Goal: Task Accomplishment & Management: Use online tool/utility

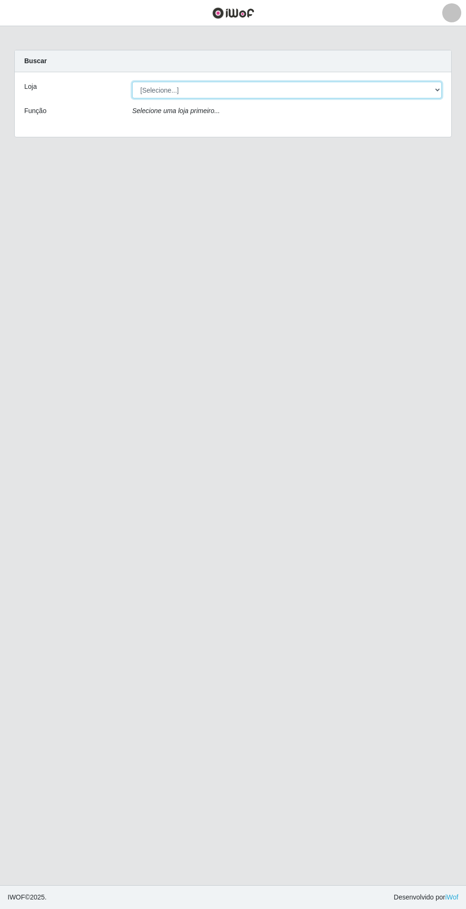
click at [270, 90] on select "[Selecione...] Atacado Vem - Loja 31 [GEOGRAPHIC_DATA]" at bounding box center [286, 90] width 309 height 17
select select "437"
click at [132, 82] on select "[Selecione...] Atacado Vem - Loja 31 [GEOGRAPHIC_DATA]" at bounding box center [286, 90] width 309 height 17
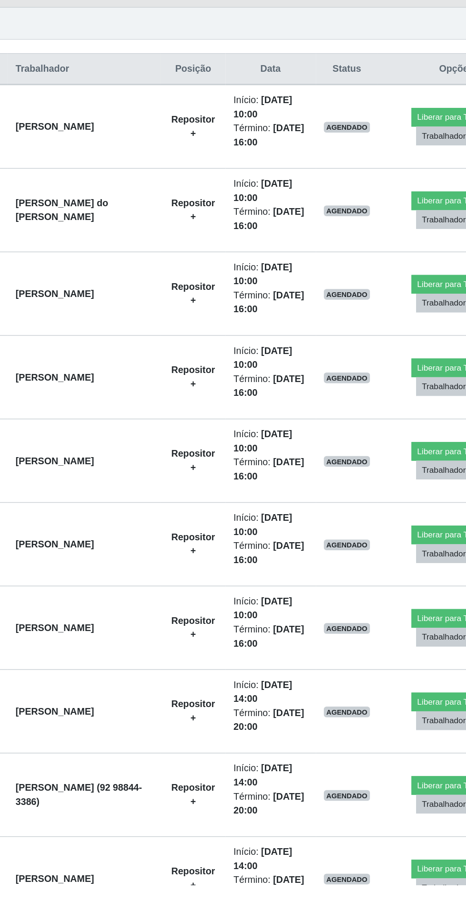
scroll to position [77, 0]
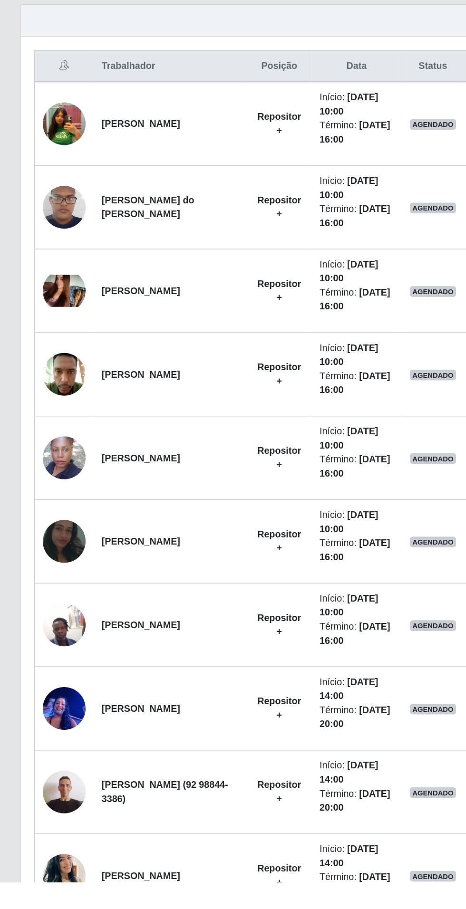
click at [46, 898] on img at bounding box center [45, 904] width 30 height 54
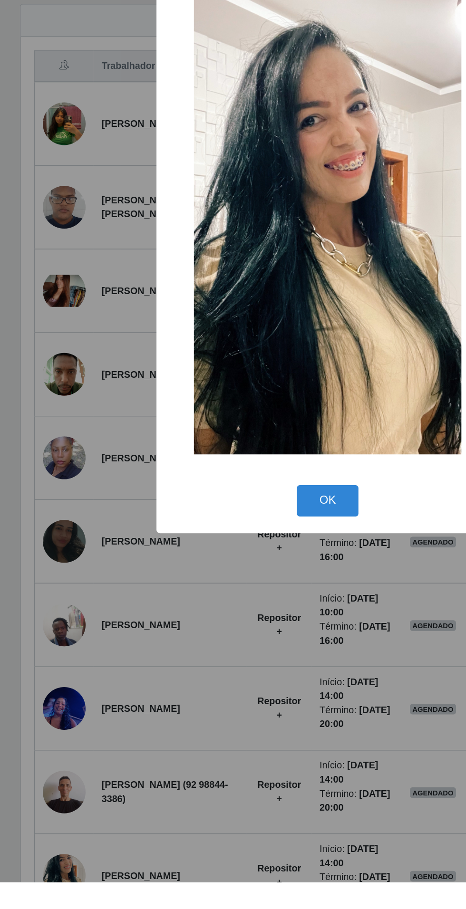
click at [88, 818] on div "× OK Cancel" at bounding box center [233, 454] width 466 height 909
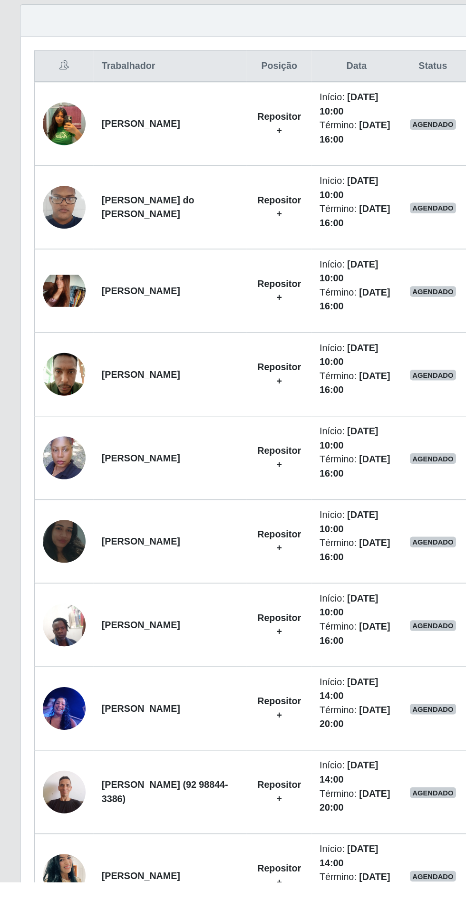
click at [52, 840] on img at bounding box center [45, 845] width 30 height 40
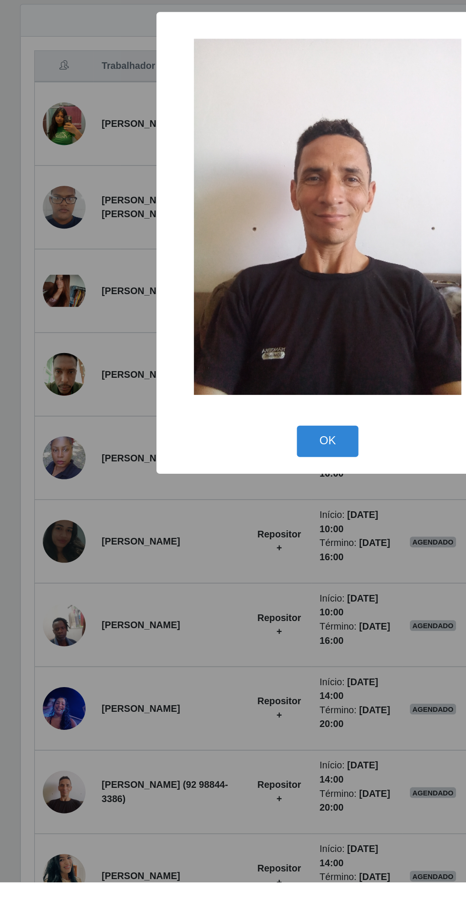
click at [71, 839] on div "× OK Cancel" at bounding box center [233, 454] width 466 height 909
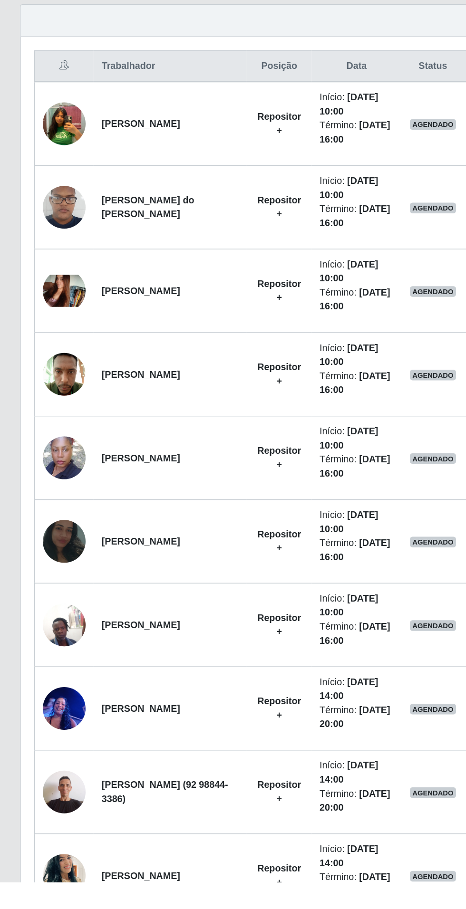
click at [49, 781] on img at bounding box center [45, 785] width 30 height 40
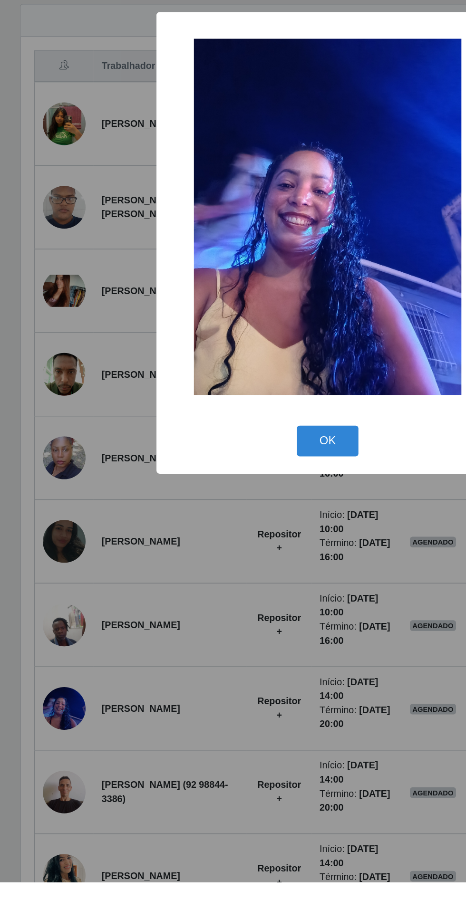
click at [68, 850] on div "× OK Cancel" at bounding box center [233, 454] width 466 height 909
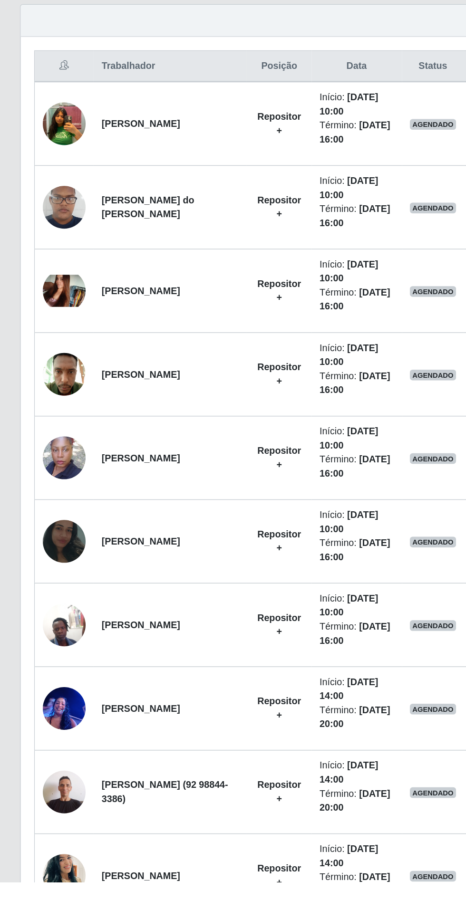
click at [44, 715] on img at bounding box center [45, 726] width 30 height 40
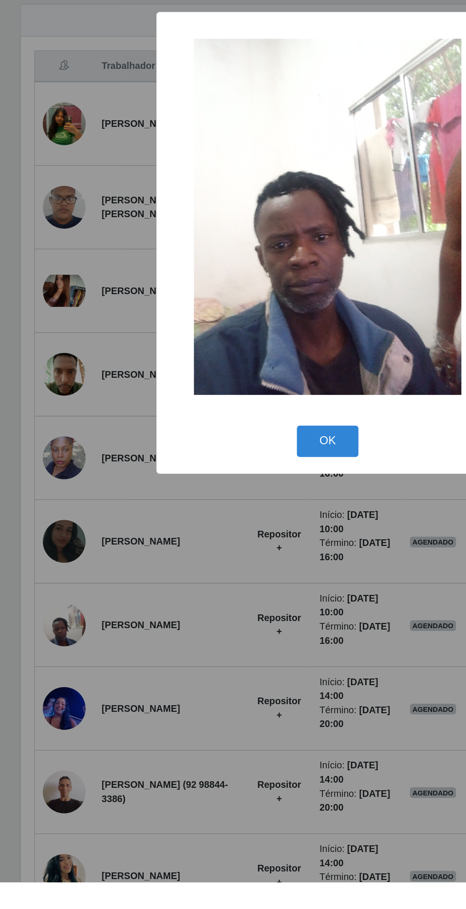
click at [96, 793] on div "× OK Cancel" at bounding box center [233, 454] width 466 height 909
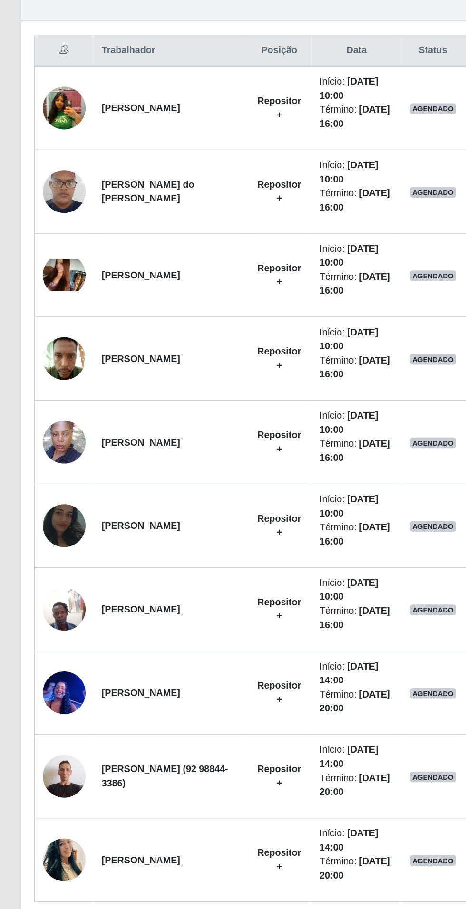
scroll to position [111, 0]
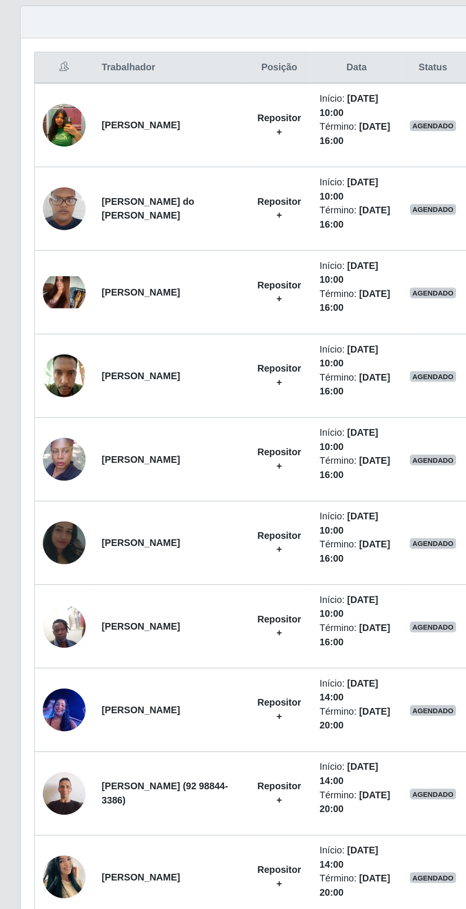
click at [46, 620] on img at bounding box center [45, 631] width 30 height 67
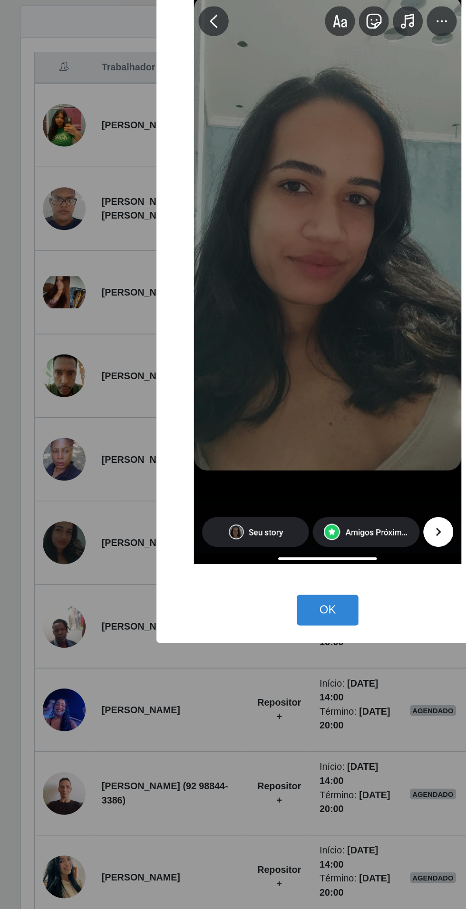
click at [81, 749] on div "× OK Cancel" at bounding box center [233, 454] width 466 height 909
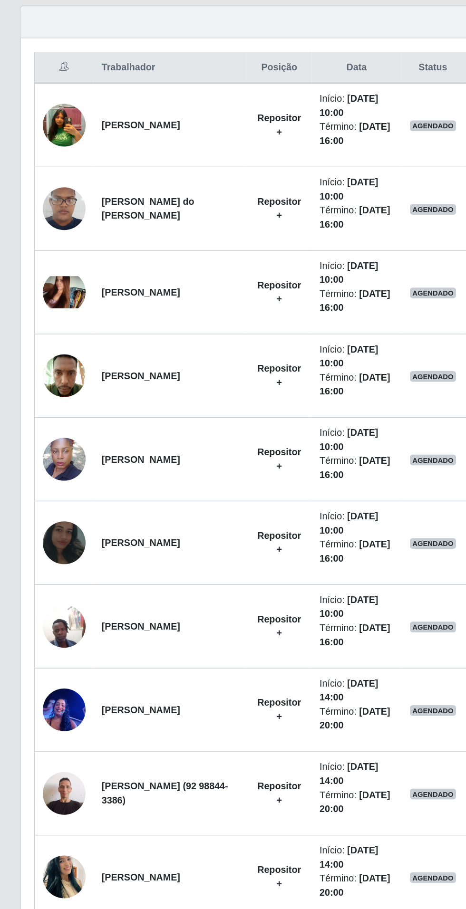
click at [50, 563] on img at bounding box center [45, 573] width 30 height 54
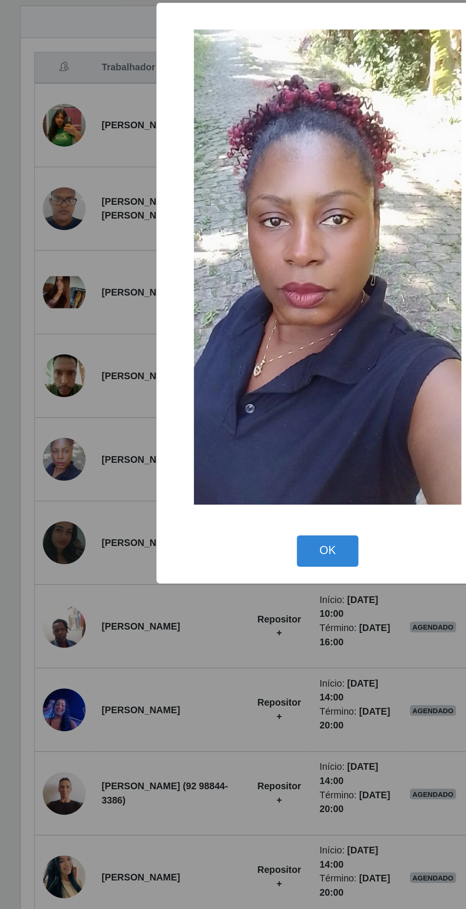
click at [110, 720] on div "× OK Cancel" at bounding box center [233, 454] width 466 height 909
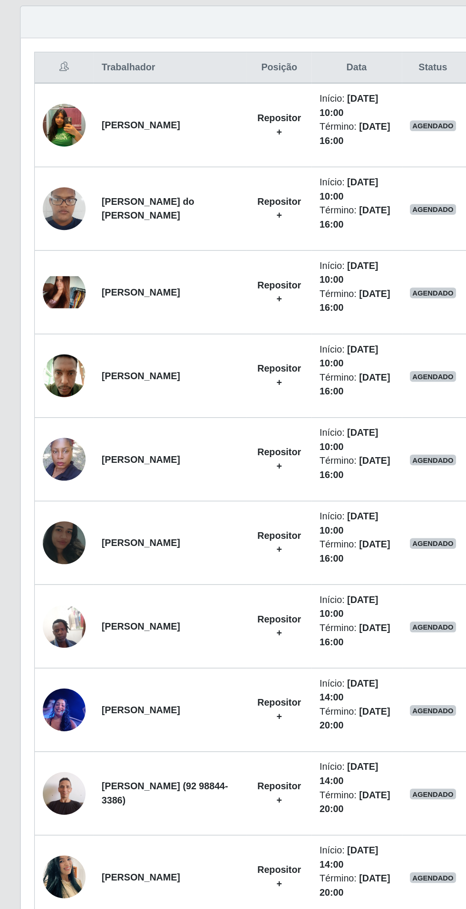
click at [40, 503] on img at bounding box center [45, 513] width 30 height 40
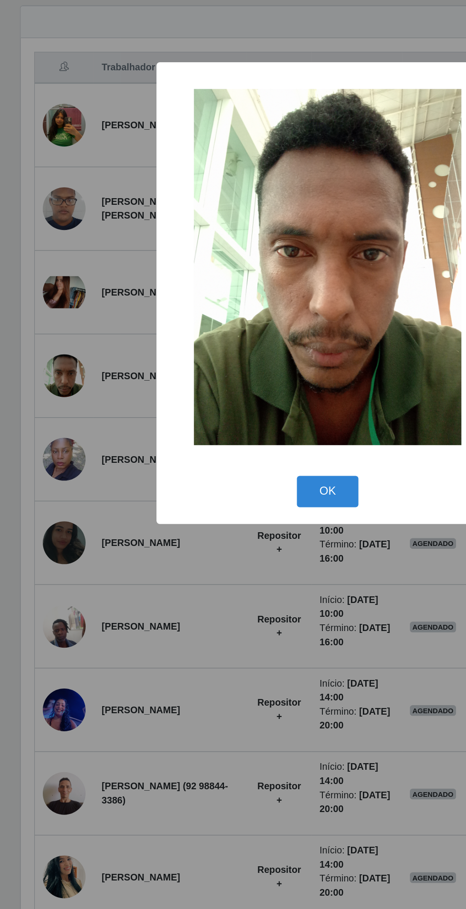
click at [125, 681] on div "× OK Cancel" at bounding box center [233, 454] width 466 height 909
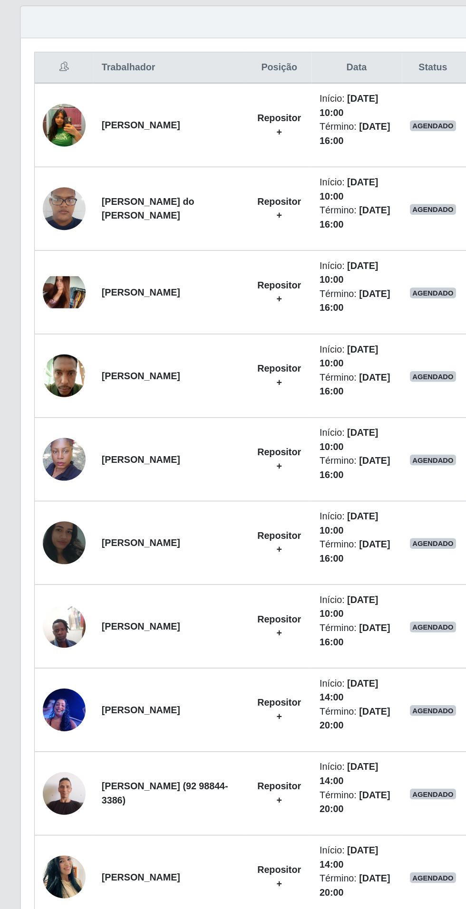
click at [35, 447] on img at bounding box center [45, 453] width 30 height 23
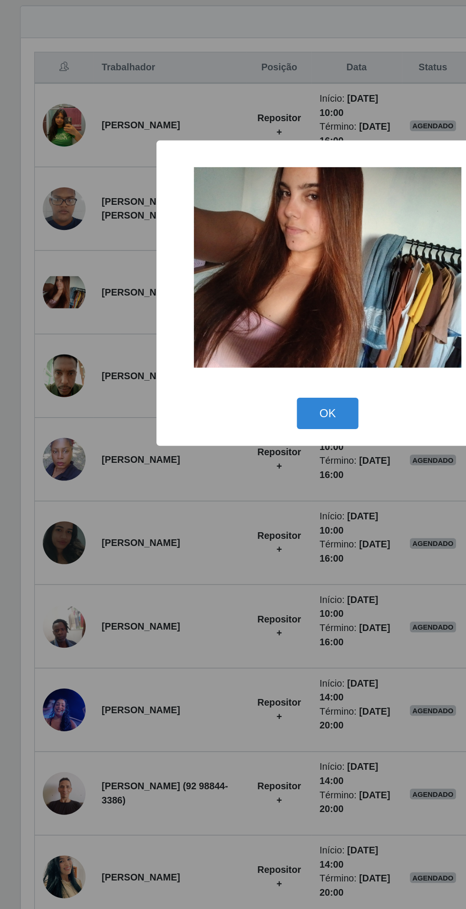
click at [134, 657] on div "× OK Cancel" at bounding box center [233, 454] width 466 height 909
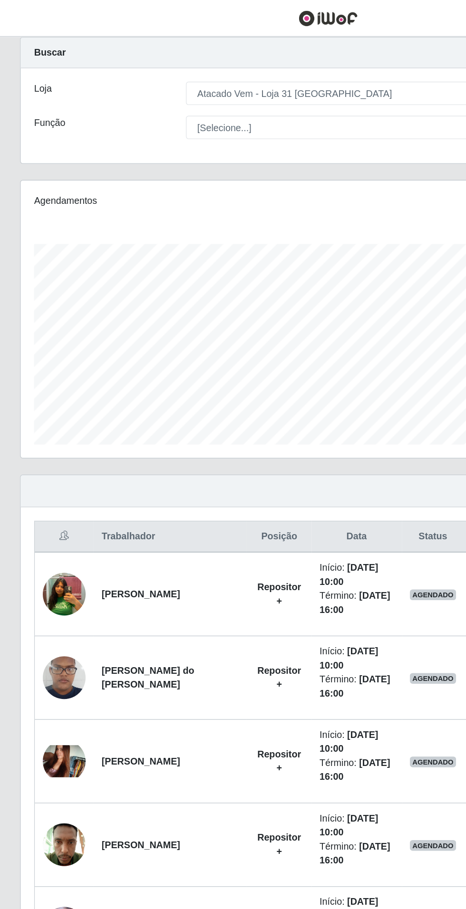
scroll to position [0, 0]
